Goal: Find specific page/section: Find specific page/section

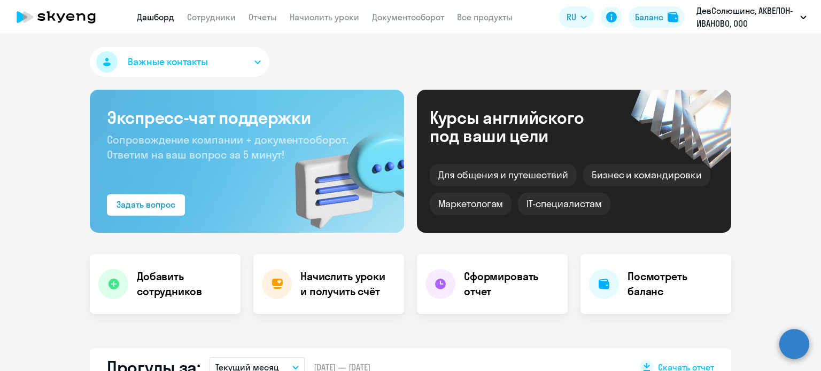
select select "30"
click at [212, 18] on link "Сотрудники" at bounding box center [211, 17] width 49 height 11
select select "30"
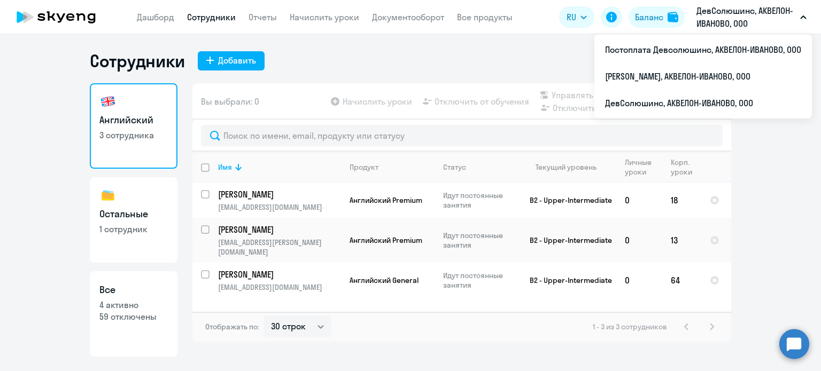
click at [781, 26] on p "ДевСолюшинс, АКВЕЛОН-ИВАНОВО, ООО" at bounding box center [745, 17] width 99 height 26
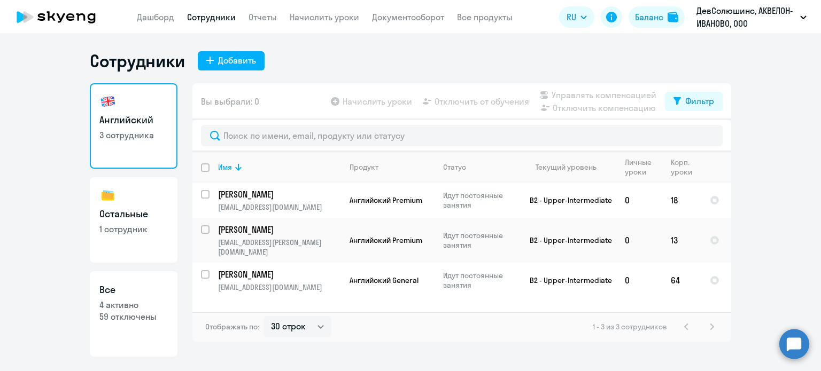
click at [781, 26] on p "ДевСолюшинс, АКВЕЛОН-ИВАНОВО, ООО" at bounding box center [745, 17] width 99 height 26
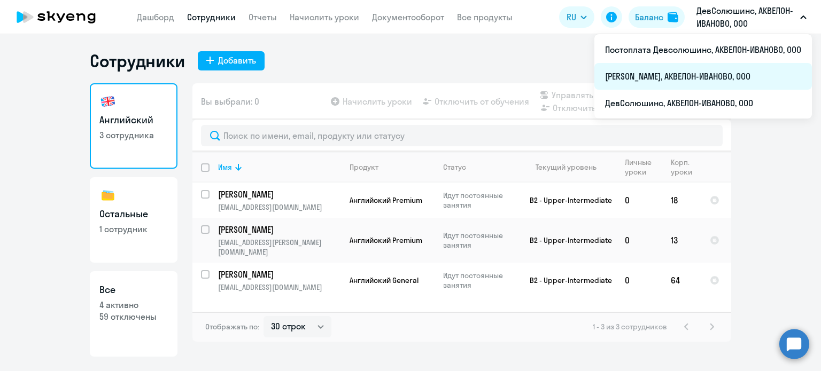
click at [704, 76] on li "[PERSON_NAME], АКВЕЛОН-ИВАНОВО, ООО" at bounding box center [702, 76] width 217 height 27
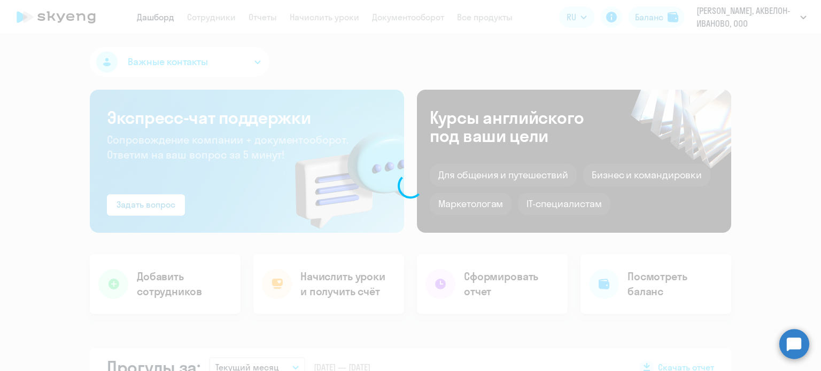
click at [806, 18] on div at bounding box center [410, 185] width 821 height 371
select select "30"
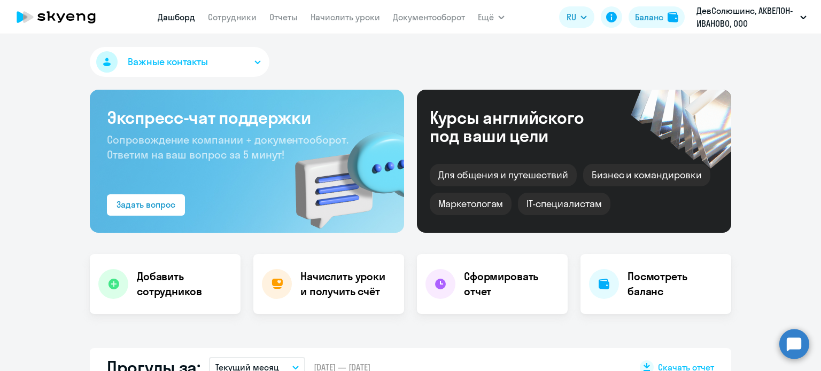
select select "30"
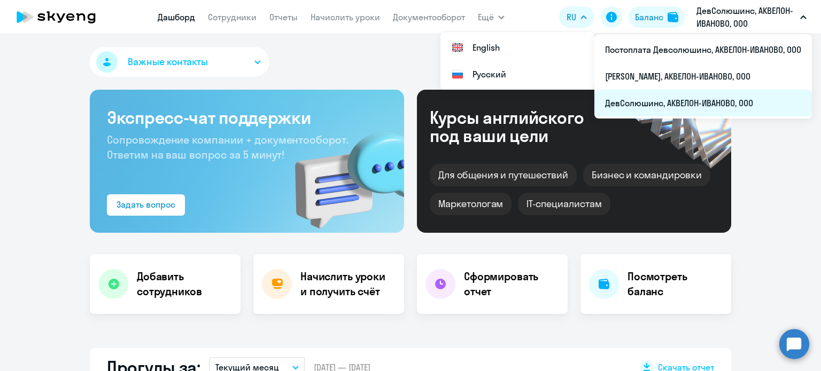
click at [700, 110] on li "ДевСолюшинс, АКВЕЛОН-ИВАНОВО, ООО" at bounding box center [702, 103] width 217 height 27
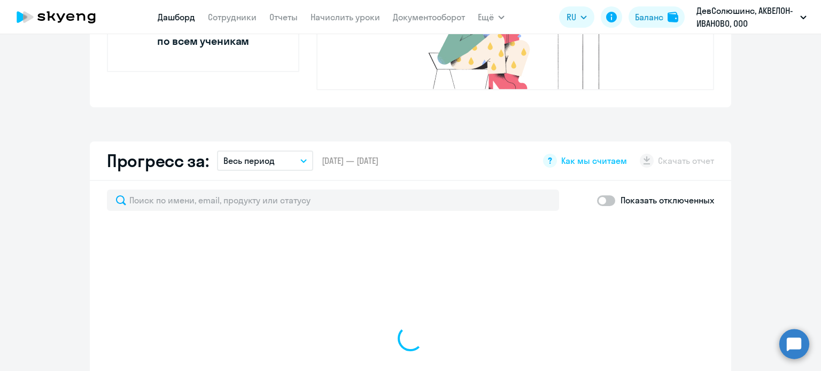
select select "30"
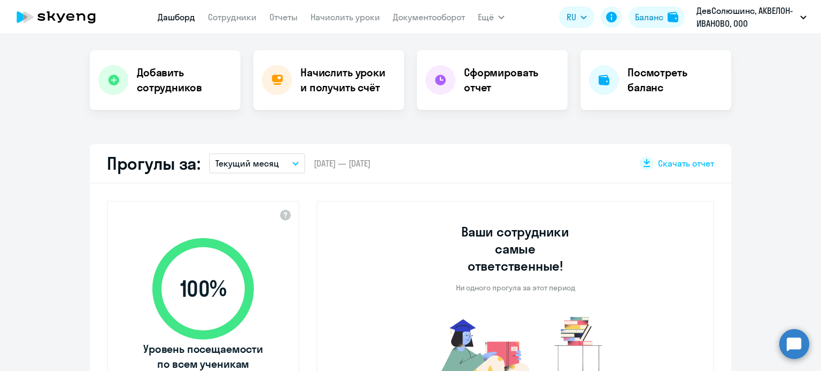
scroll to position [77, 0]
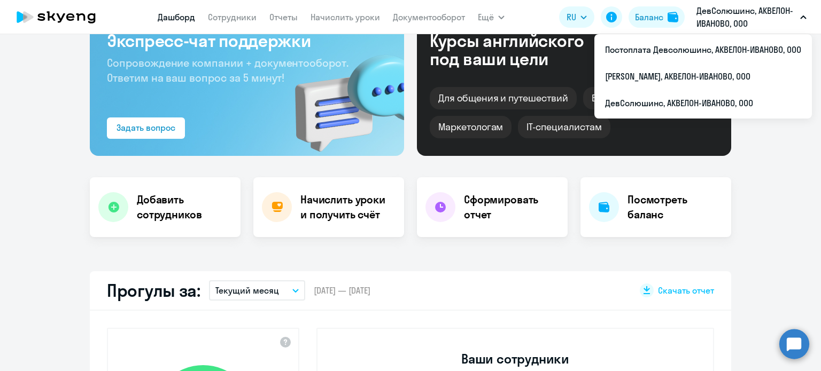
click at [802, 15] on icon "button" at bounding box center [803, 17] width 6 height 4
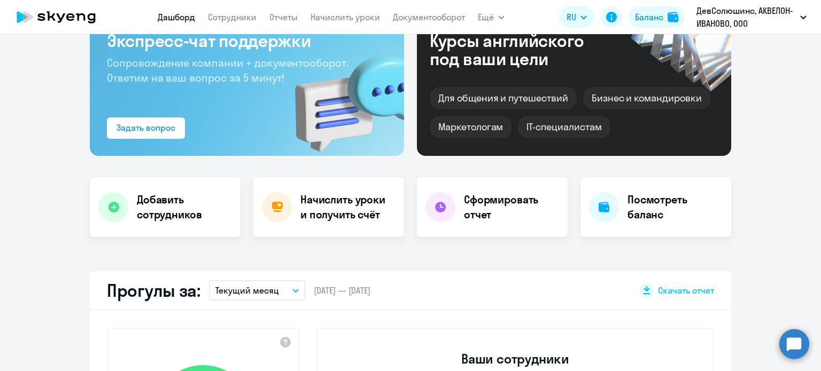
click at [801, 19] on button "ДевСолюшинс, АКВЕЛОН-ИВАНОВО, ООО" at bounding box center [751, 17] width 121 height 26
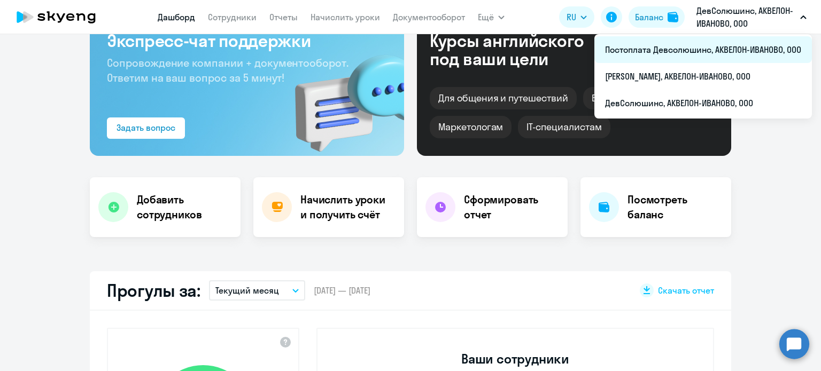
click at [740, 48] on li "Постоплата Девсолюшинс, АКВЕЛОН-ИВАНОВО, ООО" at bounding box center [702, 49] width 217 height 27
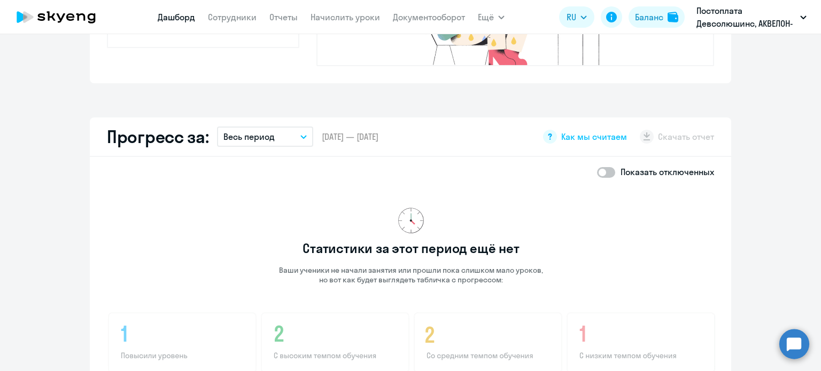
scroll to position [557, 0]
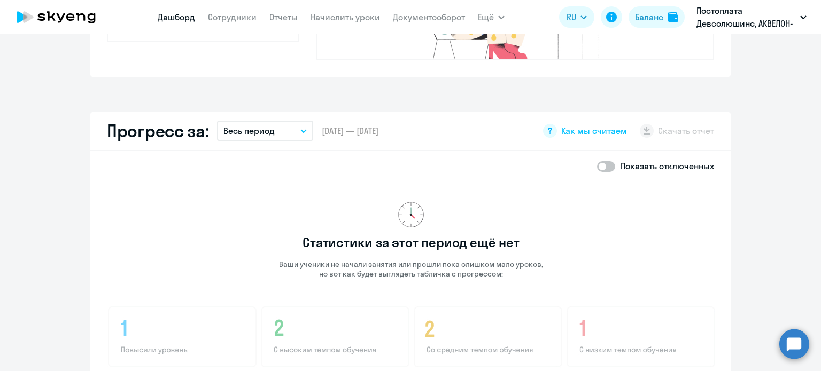
click at [285, 121] on button "Весь период" at bounding box center [265, 131] width 96 height 20
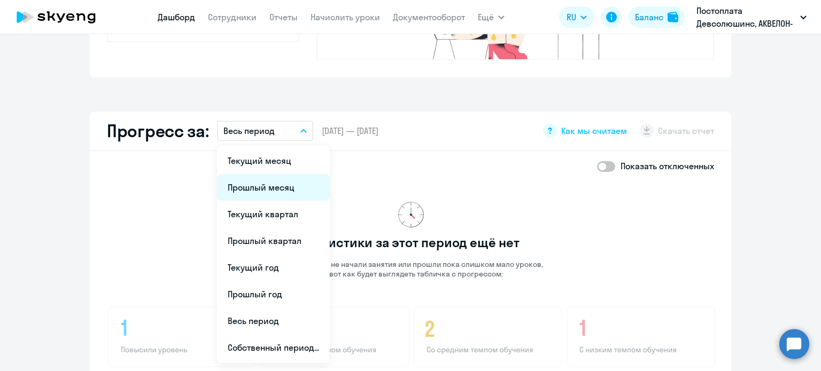
click at [280, 174] on li "Прошлый месяц" at bounding box center [273, 187] width 113 height 27
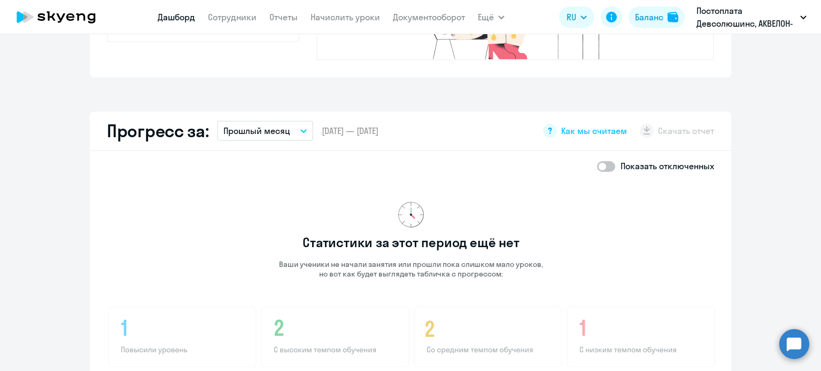
click at [293, 121] on button "Прошлый месяц" at bounding box center [265, 131] width 96 height 20
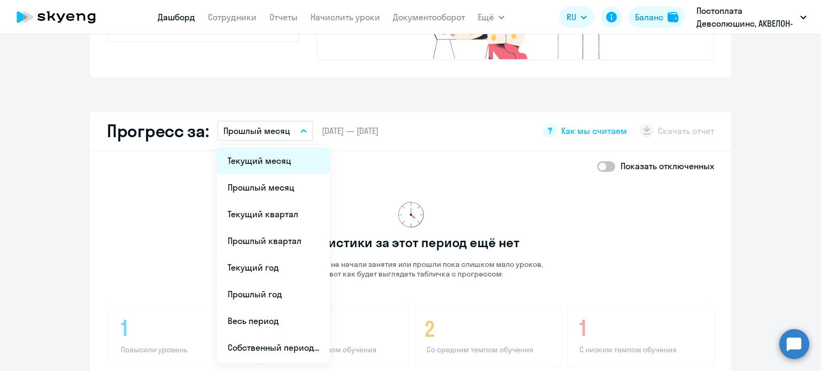
click at [281, 153] on li "Текущий месяц" at bounding box center [273, 160] width 113 height 27
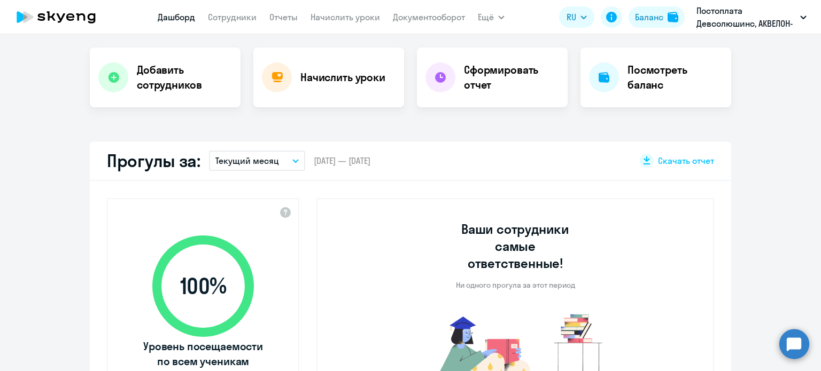
scroll to position [261, 0]
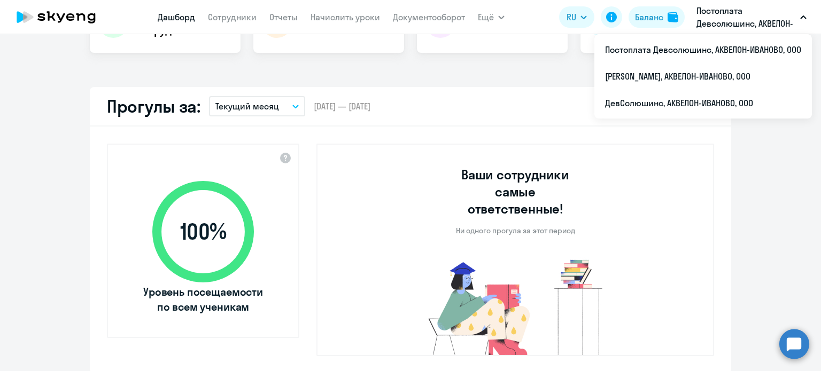
click at [781, 28] on p "Постоплата Девсолюшинс, АКВЕЛОН-ИВАНОВО, ООО" at bounding box center [745, 17] width 99 height 26
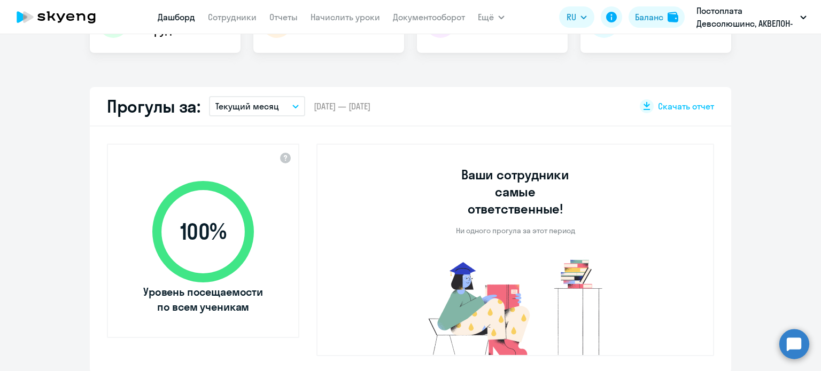
click at [781, 28] on p "Постоплата Девсолюшинс, АКВЕЛОН-ИВАНОВО, ООО" at bounding box center [745, 17] width 99 height 26
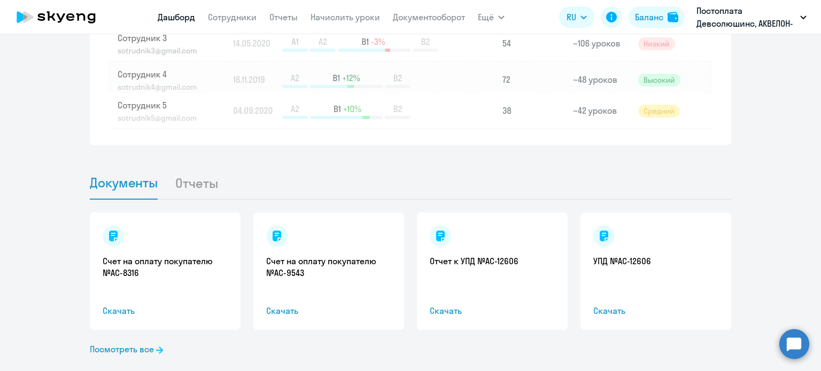
scroll to position [966, 0]
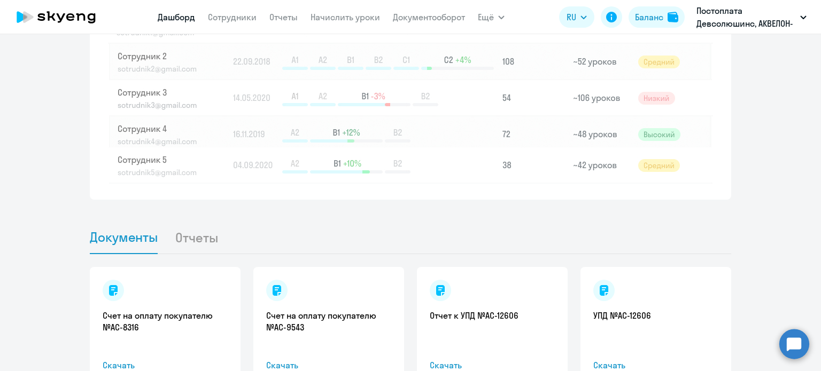
click at [227, 11] on app-menu-item-link "Сотрудники" at bounding box center [232, 17] width 49 height 13
click at [228, 19] on link "Сотрудники" at bounding box center [232, 17] width 49 height 11
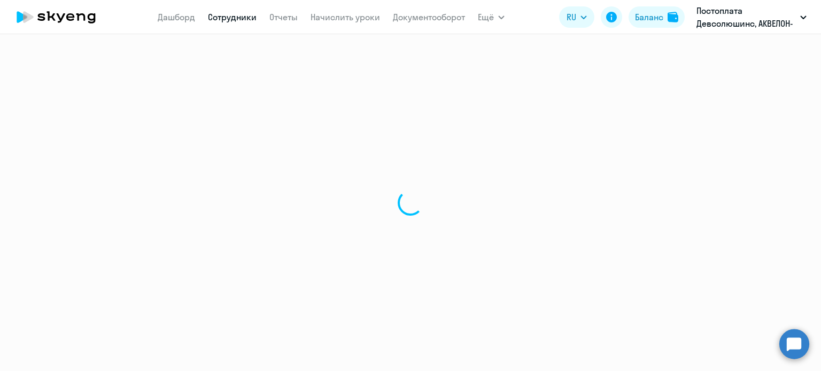
select select "30"
